Goal: Information Seeking & Learning: Learn about a topic

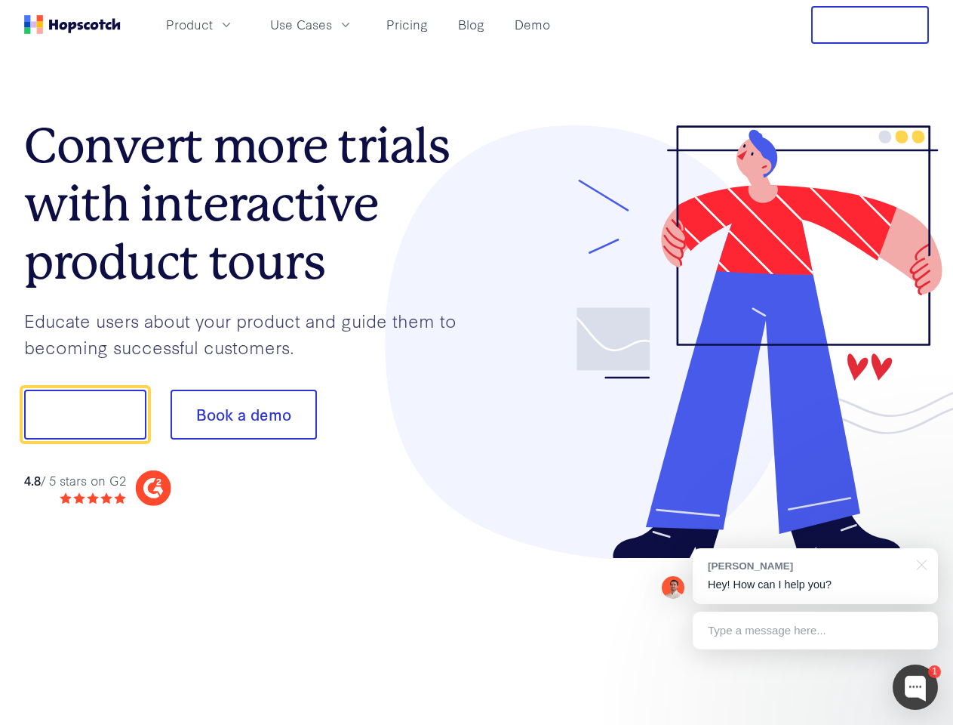
click at [477, 362] on div at bounding box center [703, 342] width 453 height 434
click at [213, 24] on span "Product" at bounding box center [189, 24] width 47 height 19
click at [332, 24] on span "Use Cases" at bounding box center [301, 24] width 62 height 19
click at [870, 25] on button "Free Trial" at bounding box center [871, 25] width 118 height 38
click at [85, 414] on button "Show me!" at bounding box center [85, 415] width 122 height 50
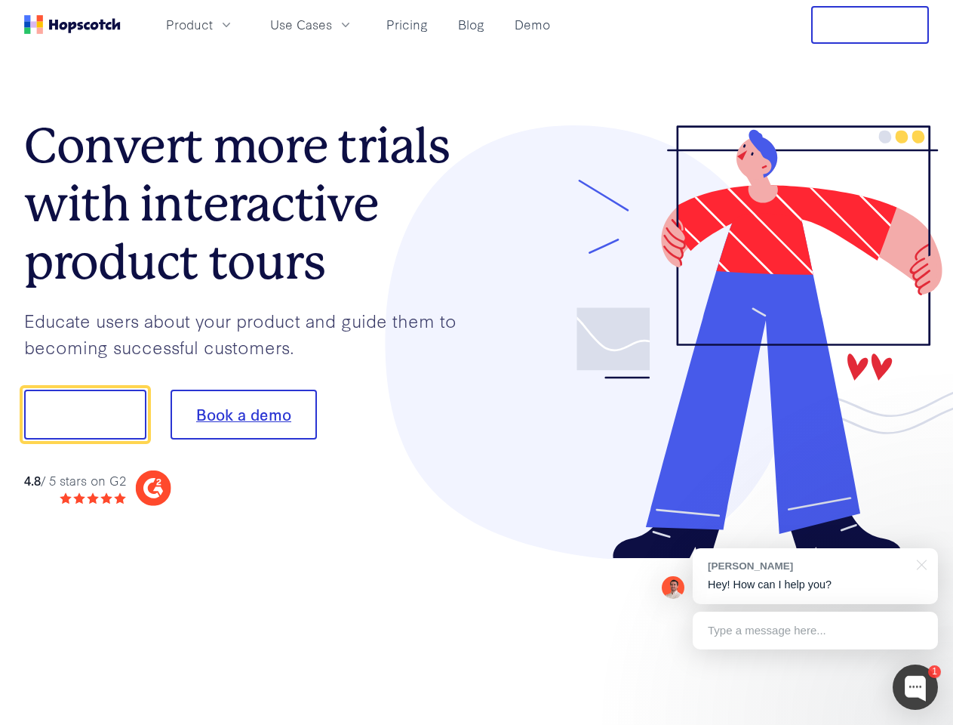
click at [243, 414] on button "Book a demo" at bounding box center [244, 415] width 146 height 50
click at [916, 687] on div at bounding box center [915, 686] width 45 height 45
click at [815, 576] on div "[PERSON_NAME] Hey! How can I help you?" at bounding box center [815, 576] width 245 height 56
click at [919, 563] on div at bounding box center [796, 413] width 283 height 504
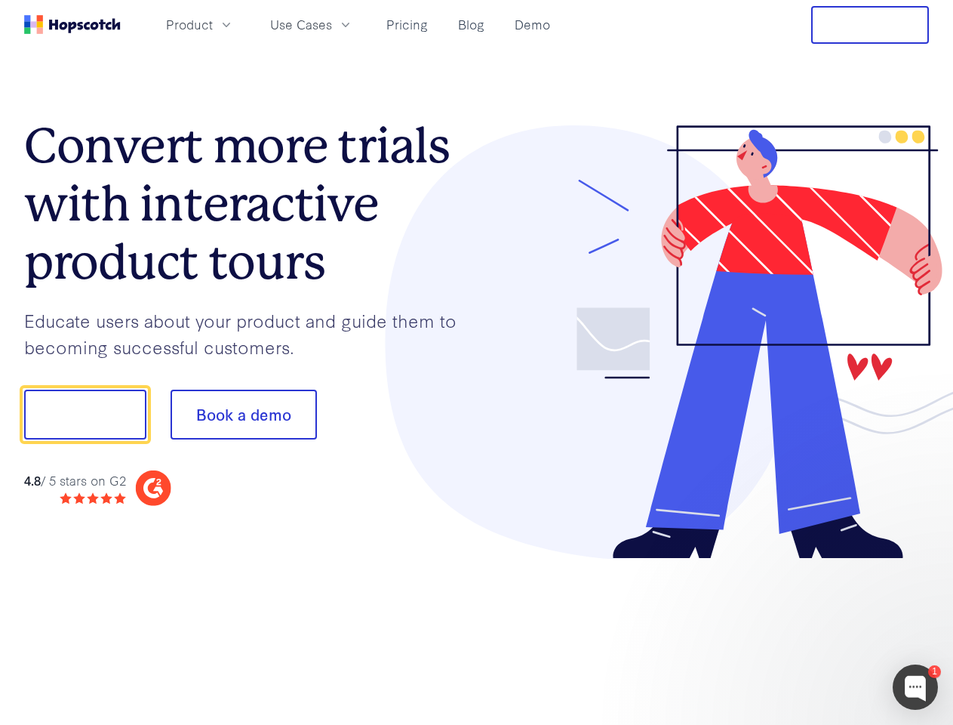
click at [815, 630] on div at bounding box center [796, 513] width 283 height 301
